Goal: Use online tool/utility: Utilize a website feature to perform a specific function

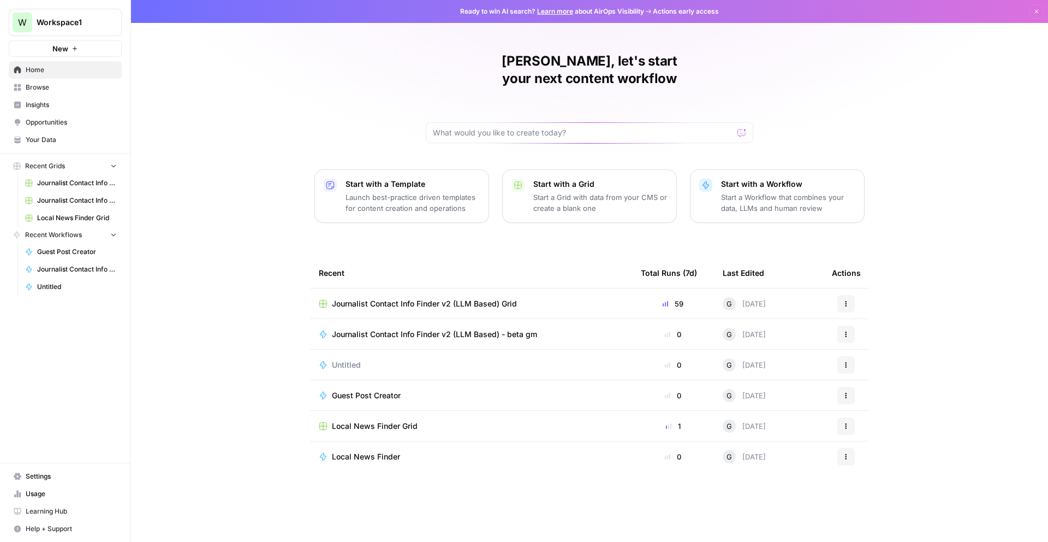
click at [543, 322] on td "Journalist Contact Info Finder v2 (LLM Based) - beta gm" at bounding box center [471, 334] width 322 height 30
click at [497, 329] on span "Journalist Contact Info Finder v2 (LLM Based) - beta gm" at bounding box center [434, 334] width 205 height 11
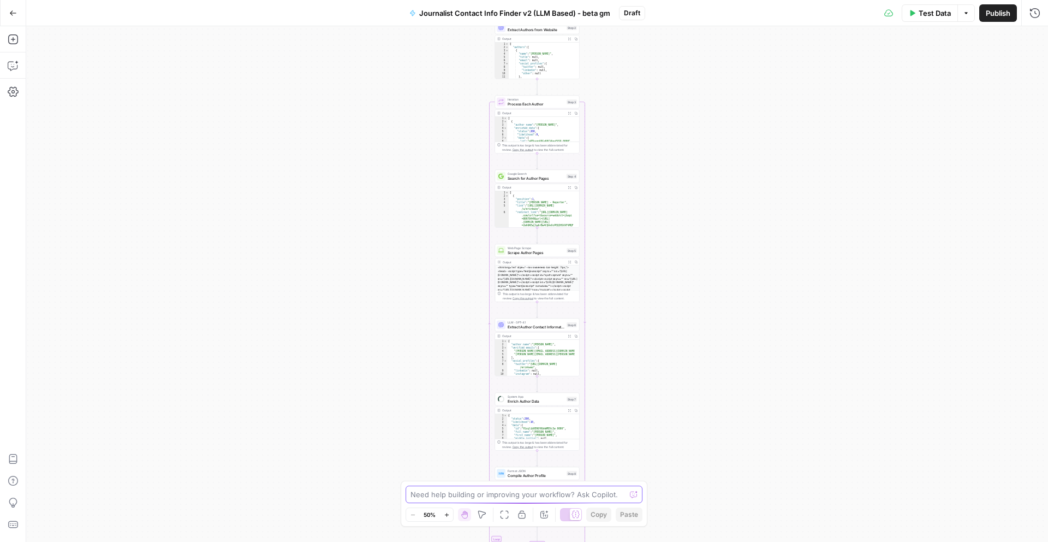
click at [456, 497] on textarea at bounding box center [518, 494] width 215 height 11
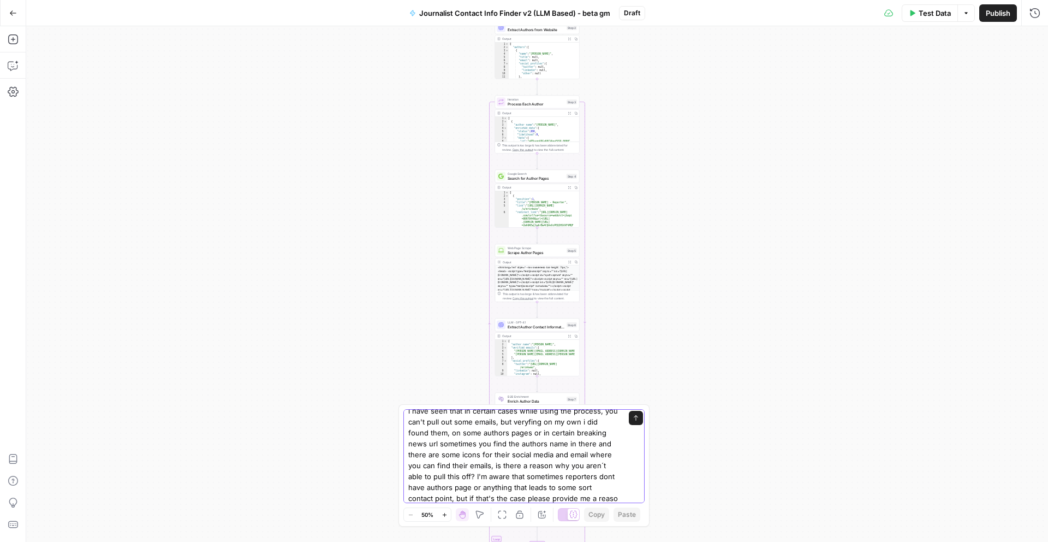
scroll to position [18, 0]
type textarea "i have seen that in certain cases while using the process, you can't pull out s…"
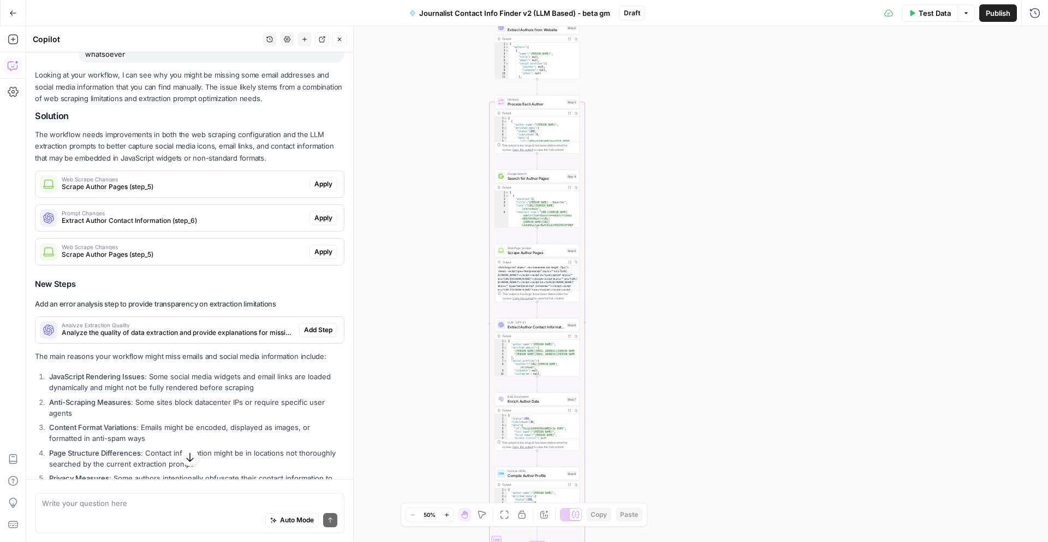
scroll to position [151, 0]
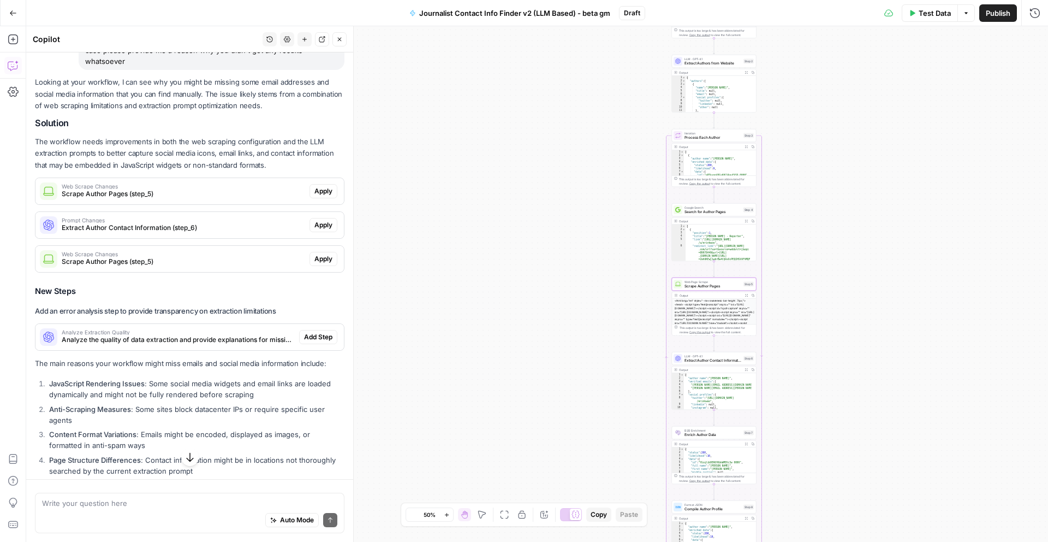
click at [315, 188] on span "Apply" at bounding box center [324, 191] width 18 height 10
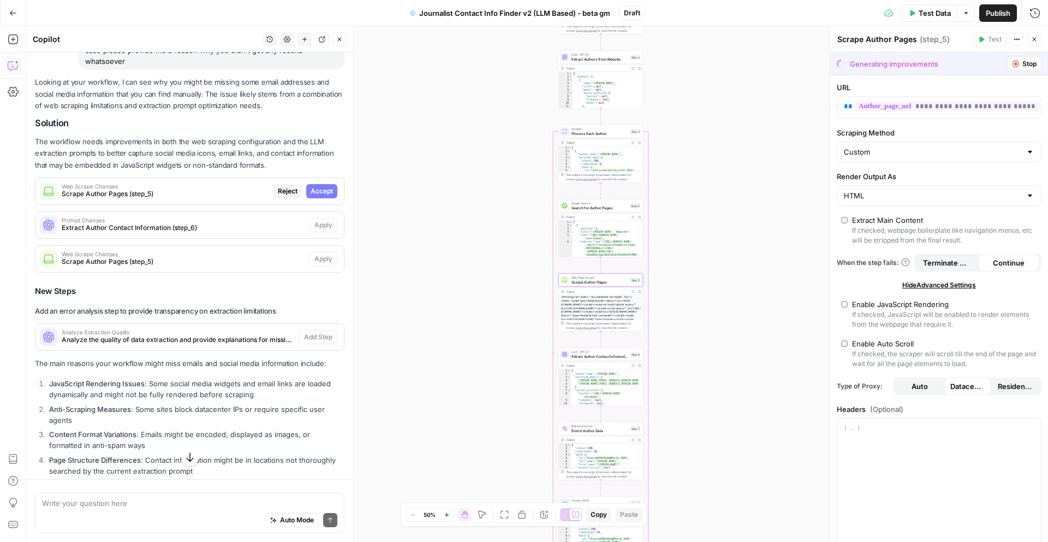
click at [312, 189] on span "Accept" at bounding box center [322, 191] width 22 height 10
type input "Markdown"
type input "30000"
type input "45000"
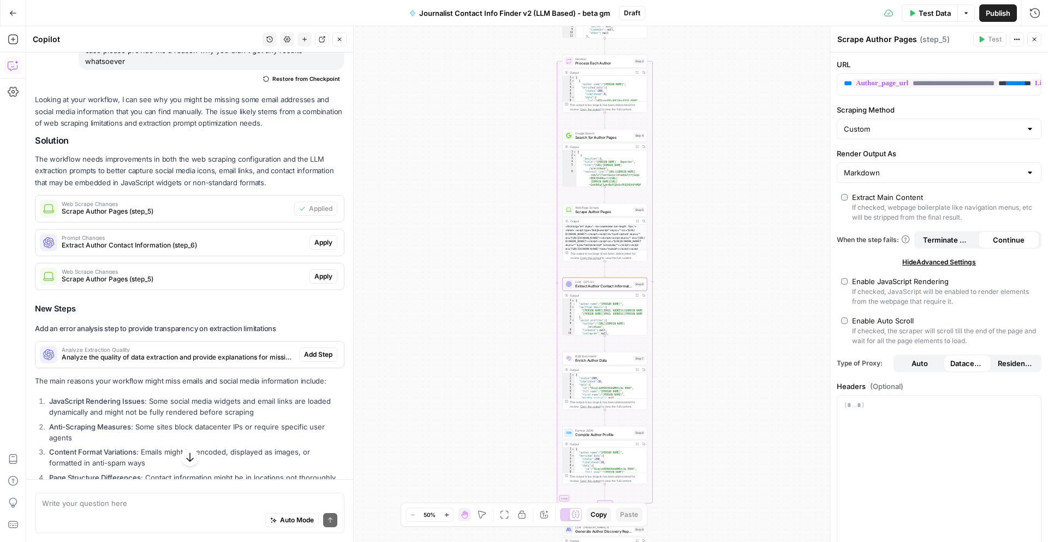
click at [320, 240] on span "Apply" at bounding box center [324, 243] width 18 height 10
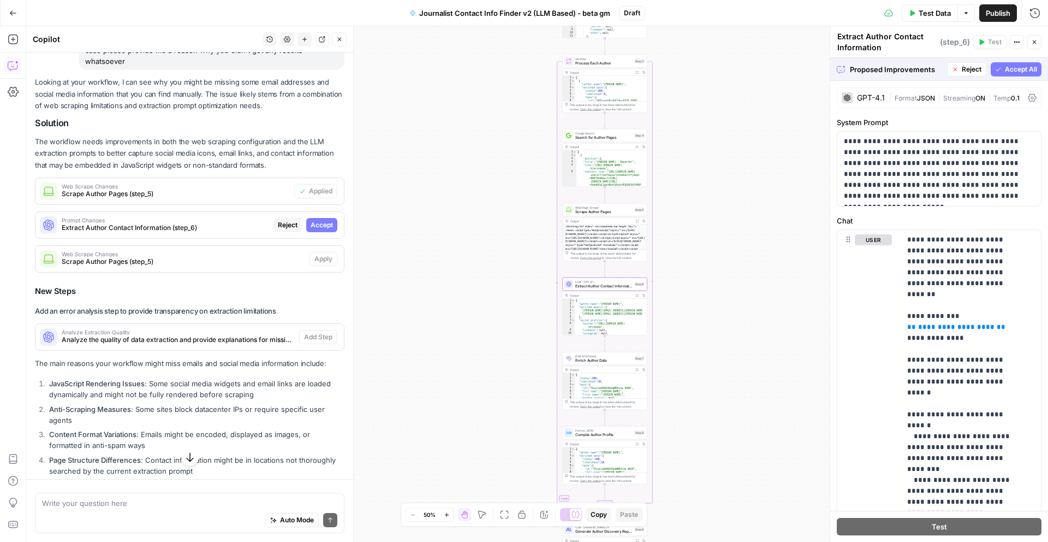
click at [316, 219] on button "Accept" at bounding box center [321, 225] width 31 height 14
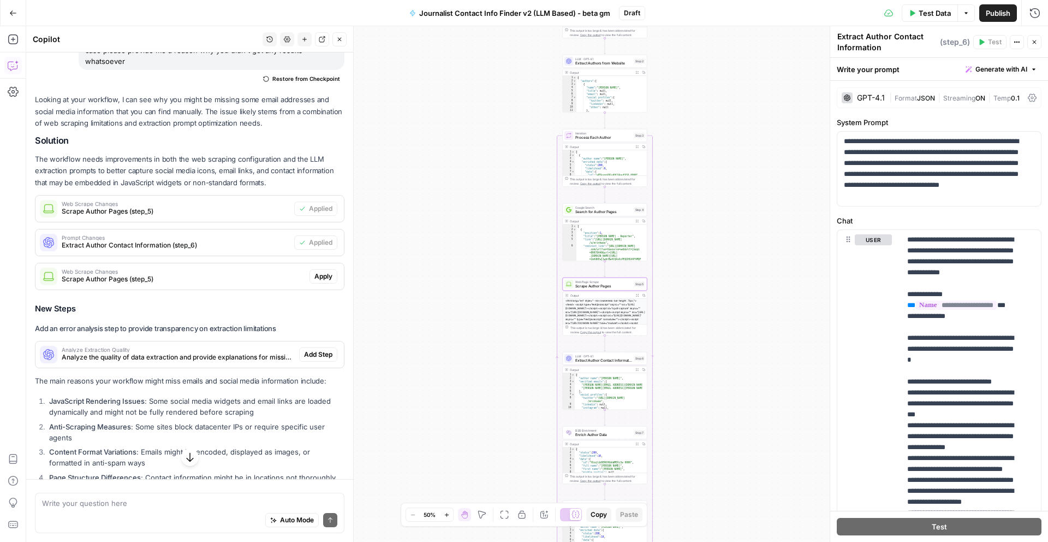
click at [315, 276] on span "Apply" at bounding box center [324, 276] width 18 height 10
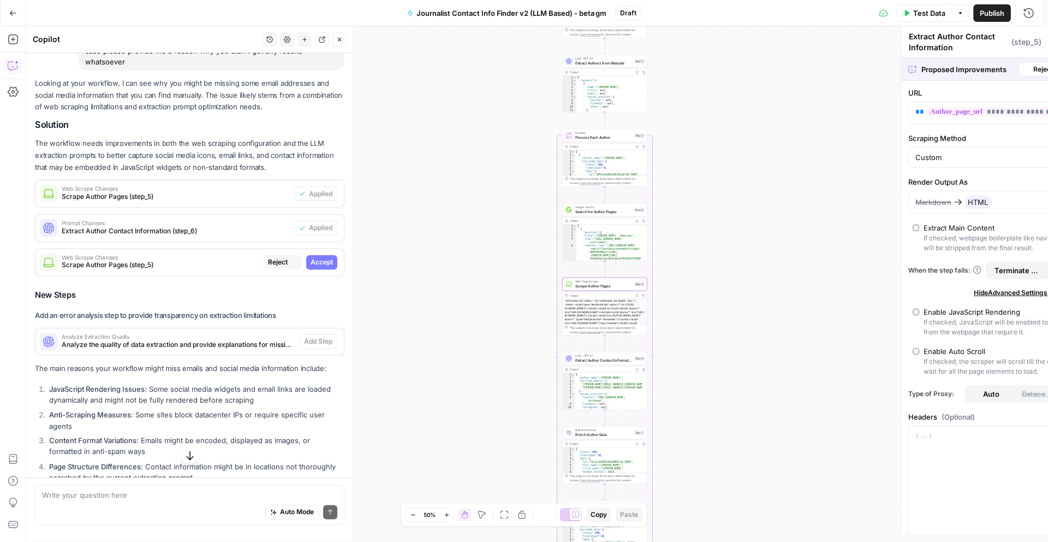
type textarea "Scrape Author Pages"
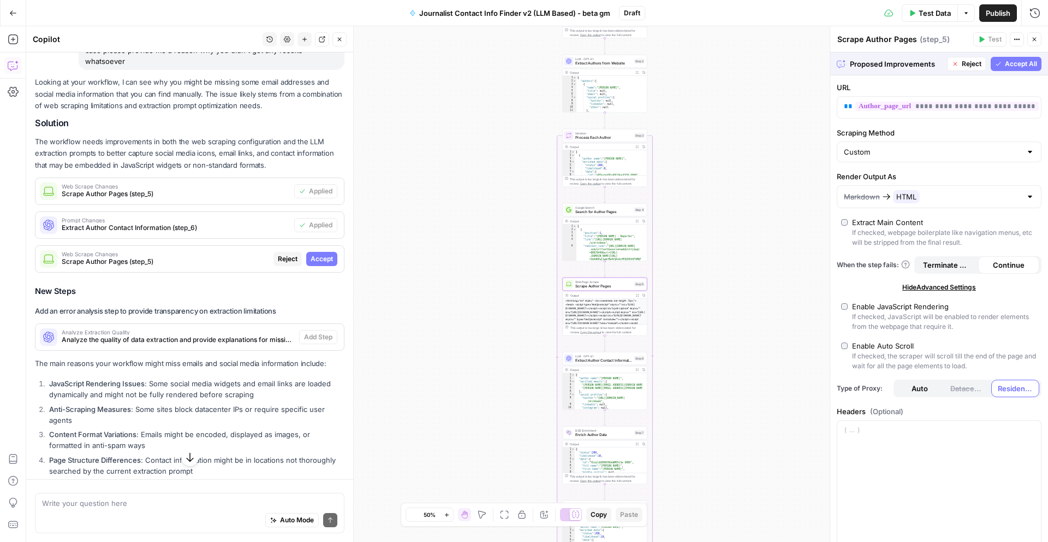
click at [319, 256] on span "Accept" at bounding box center [322, 259] width 22 height 10
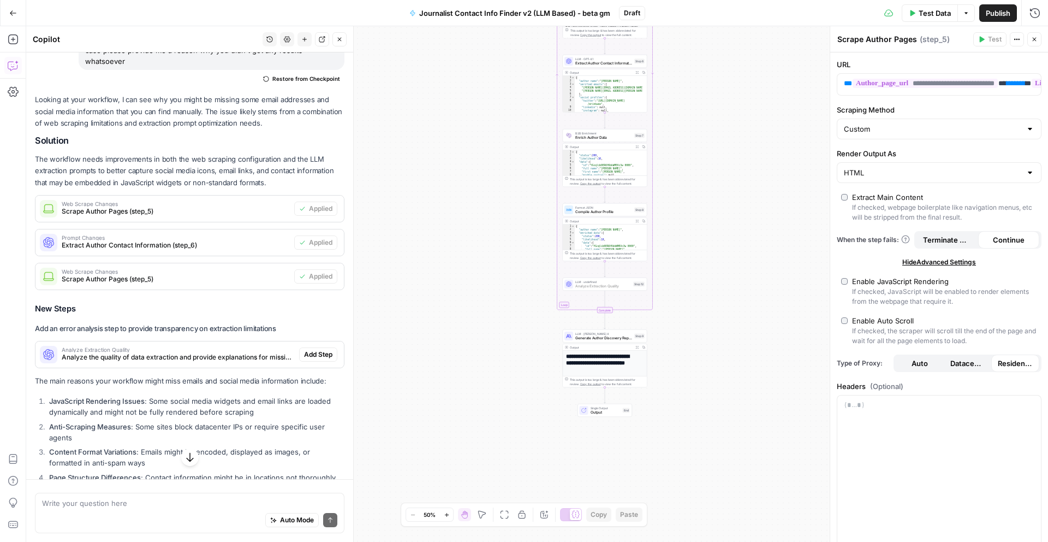
click at [315, 357] on span "Add Step" at bounding box center [318, 354] width 28 height 10
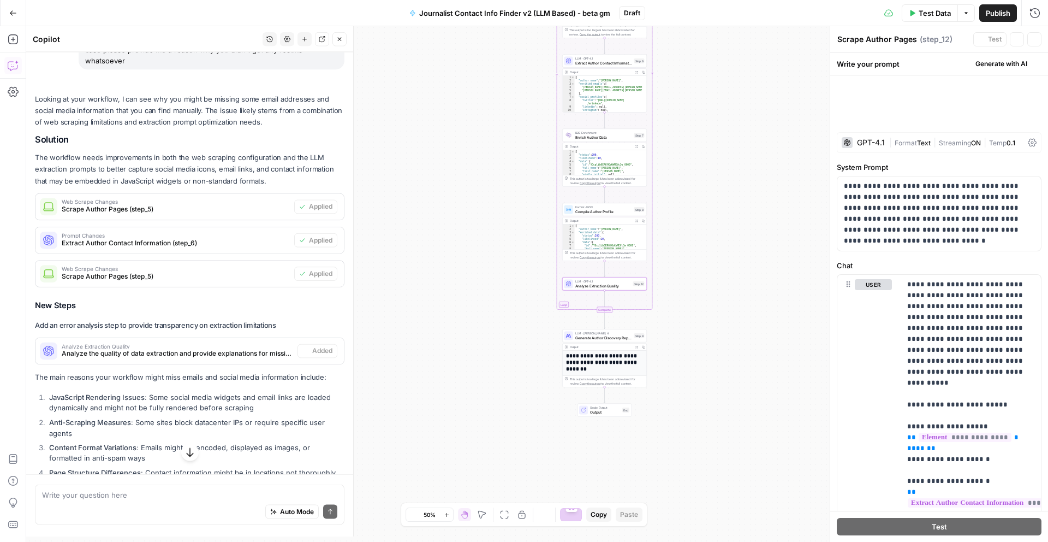
type textarea "Analyze Extraction Quality"
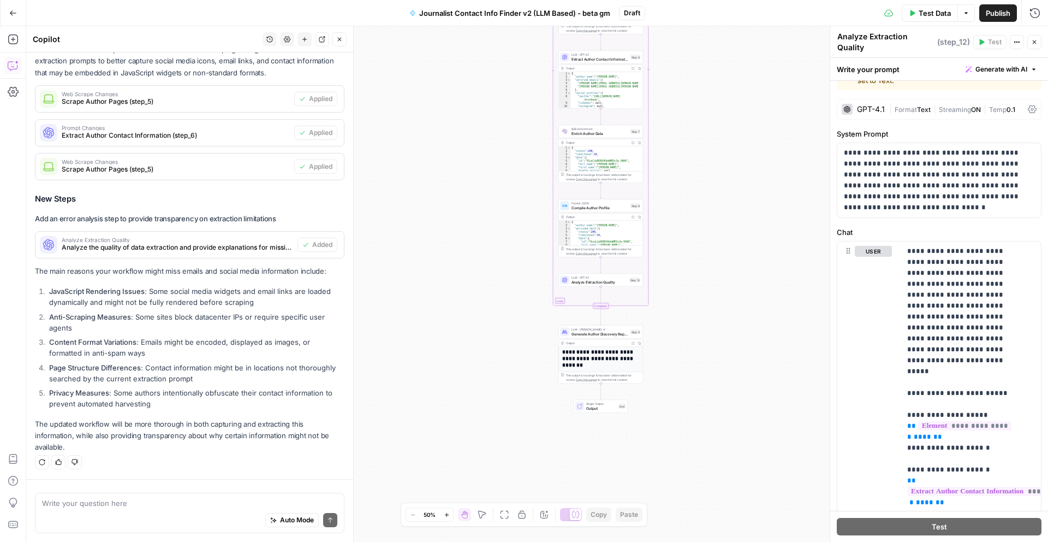
scroll to position [0, 0]
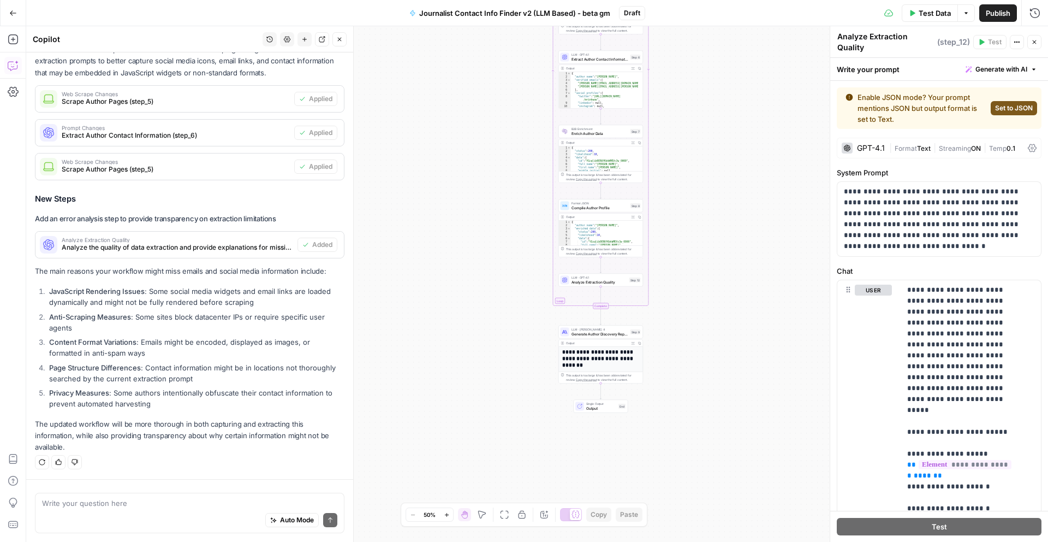
click at [134, 508] on div "Auto Mode Send" at bounding box center [189, 520] width 295 height 24
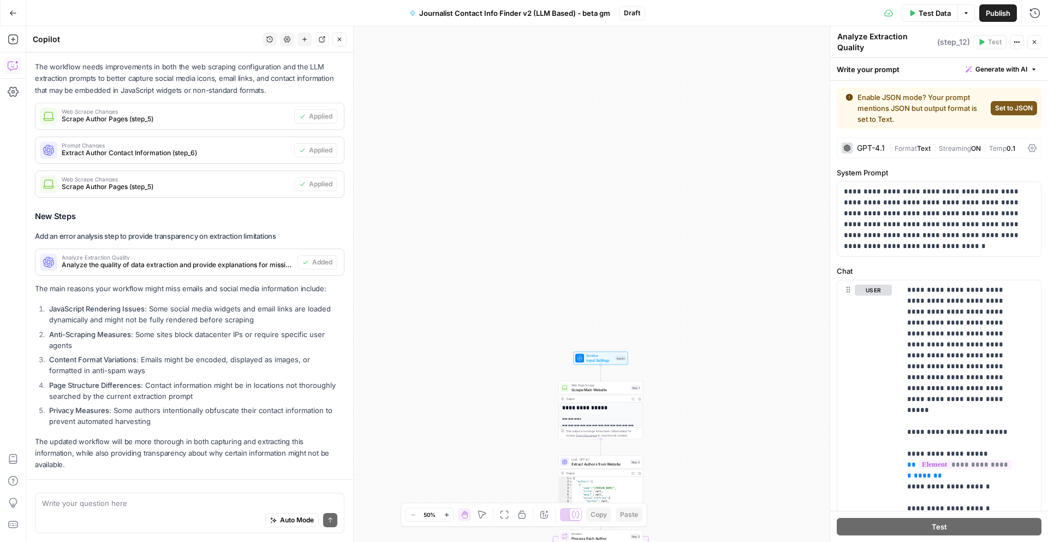
scroll to position [261, 0]
